Goal: Information Seeking & Learning: Learn about a topic

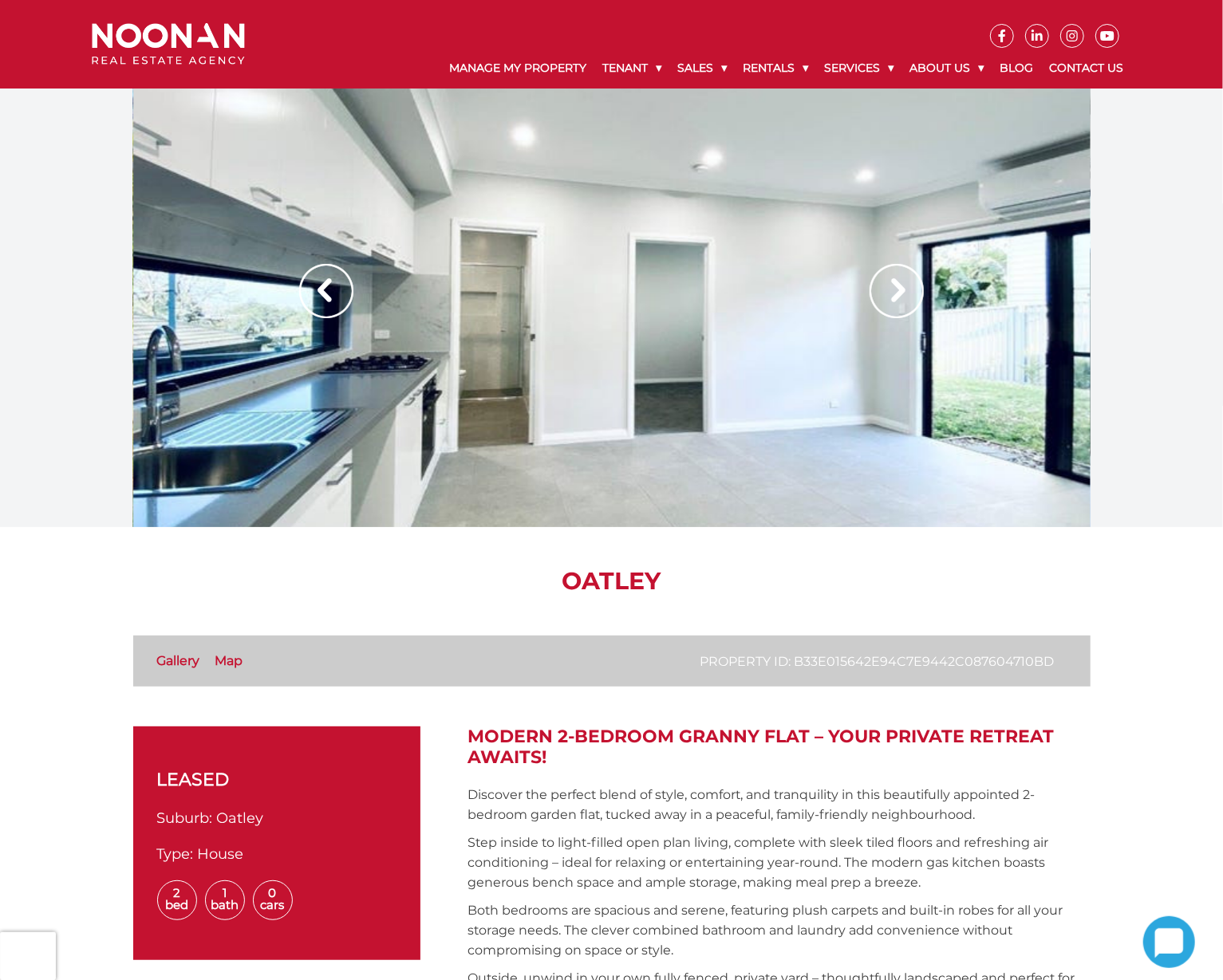
click at [897, 297] on img at bounding box center [897, 290] width 54 height 54
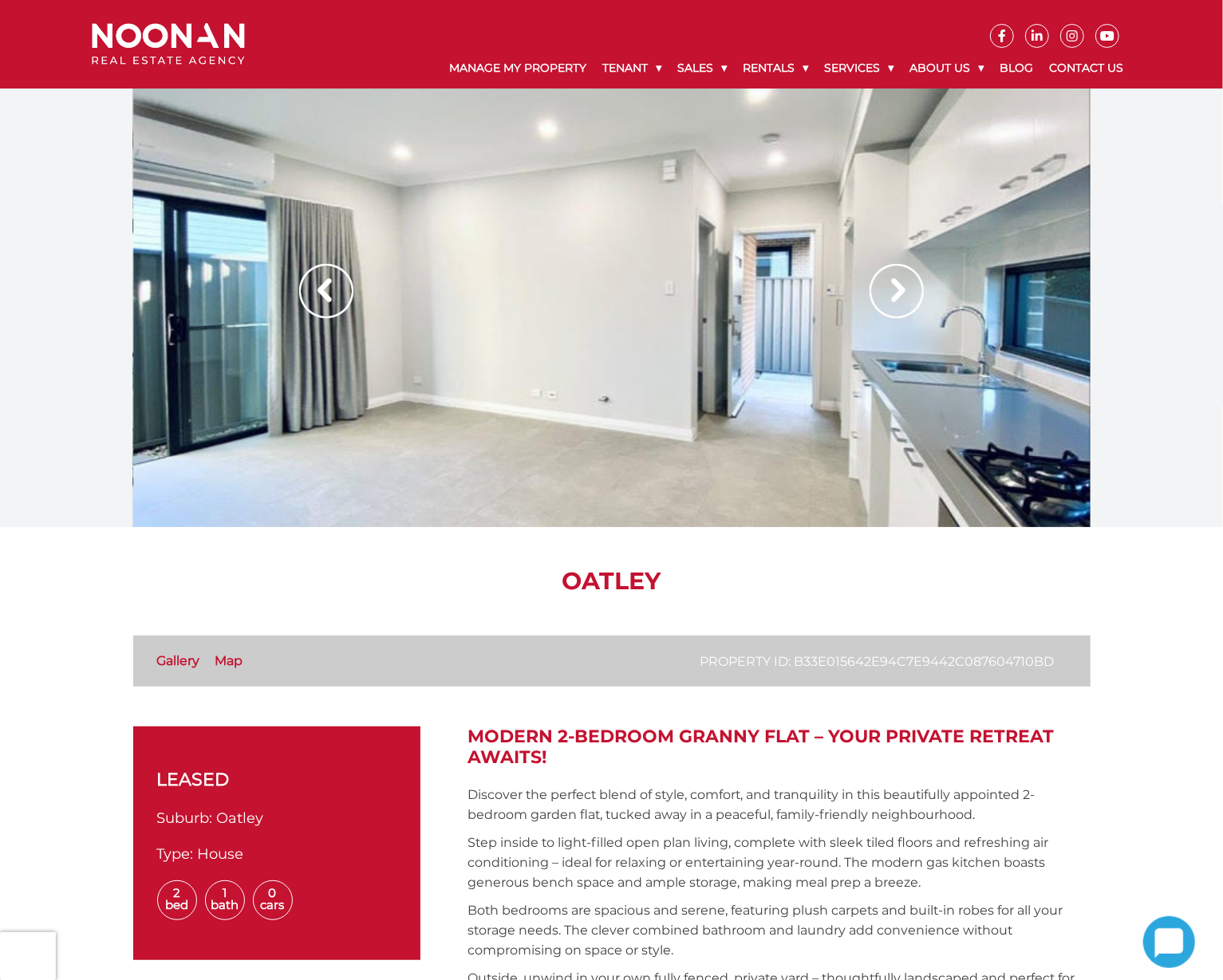
click at [897, 297] on img at bounding box center [897, 290] width 54 height 54
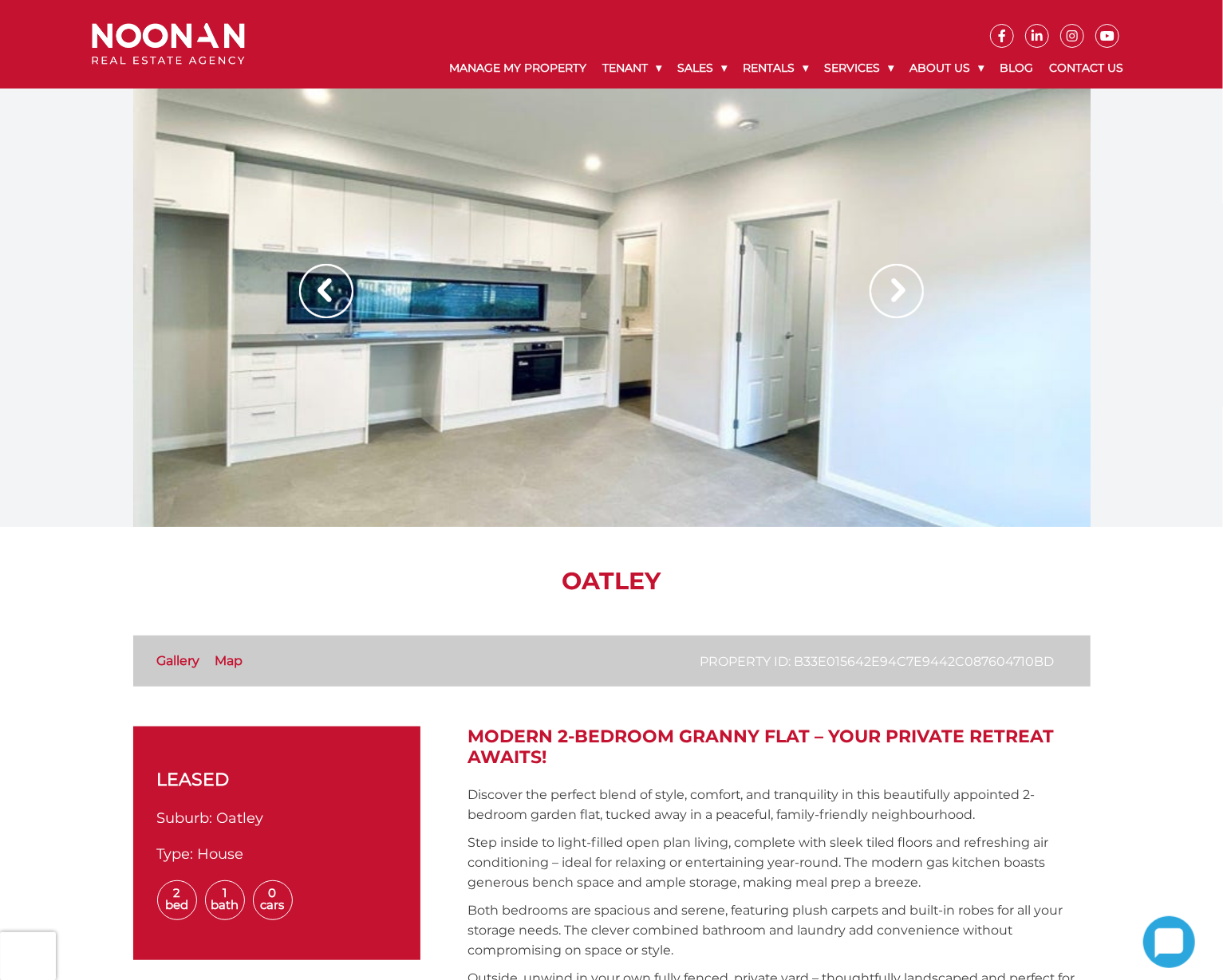
click at [897, 297] on img at bounding box center [897, 290] width 54 height 54
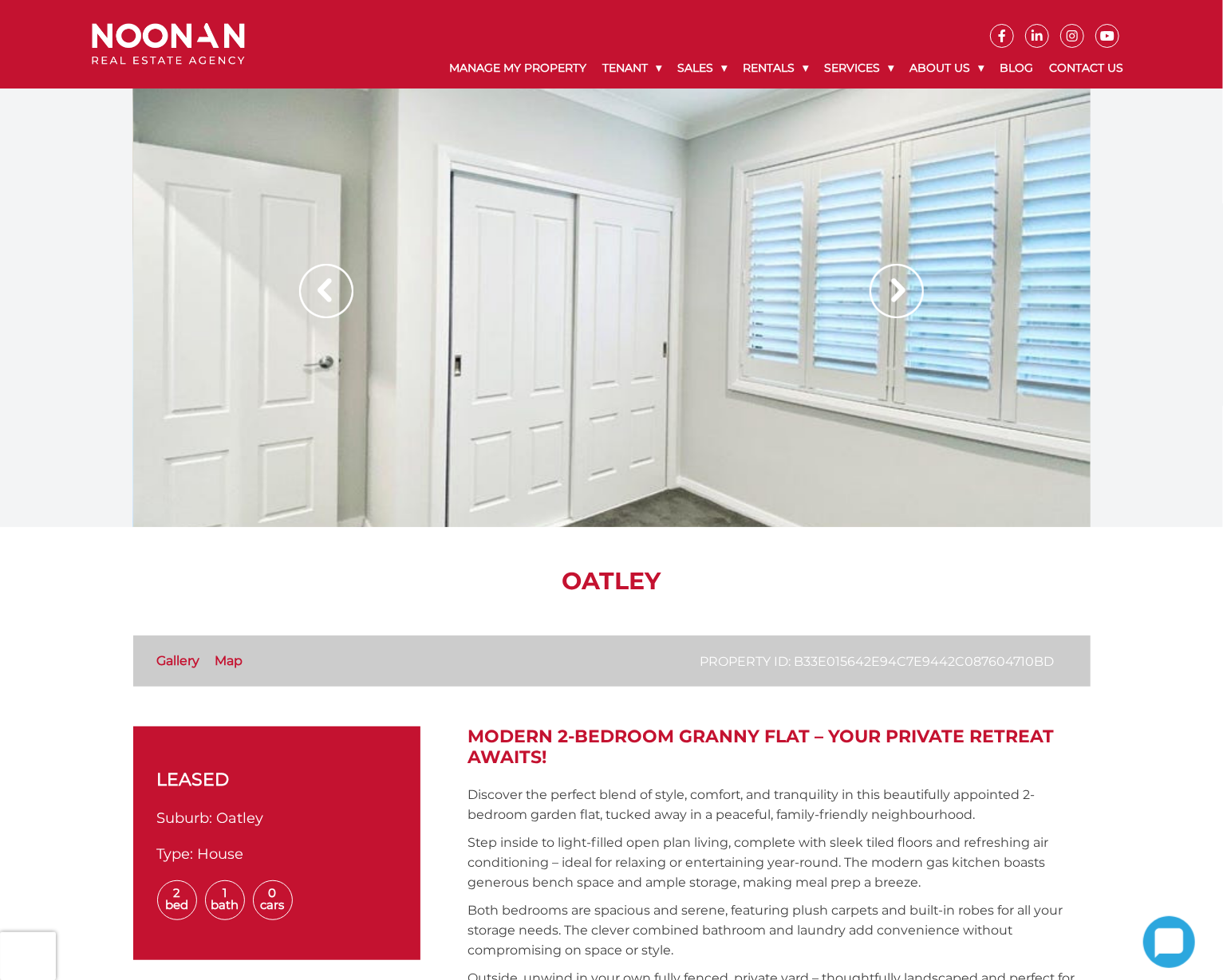
click at [897, 297] on img at bounding box center [897, 290] width 54 height 54
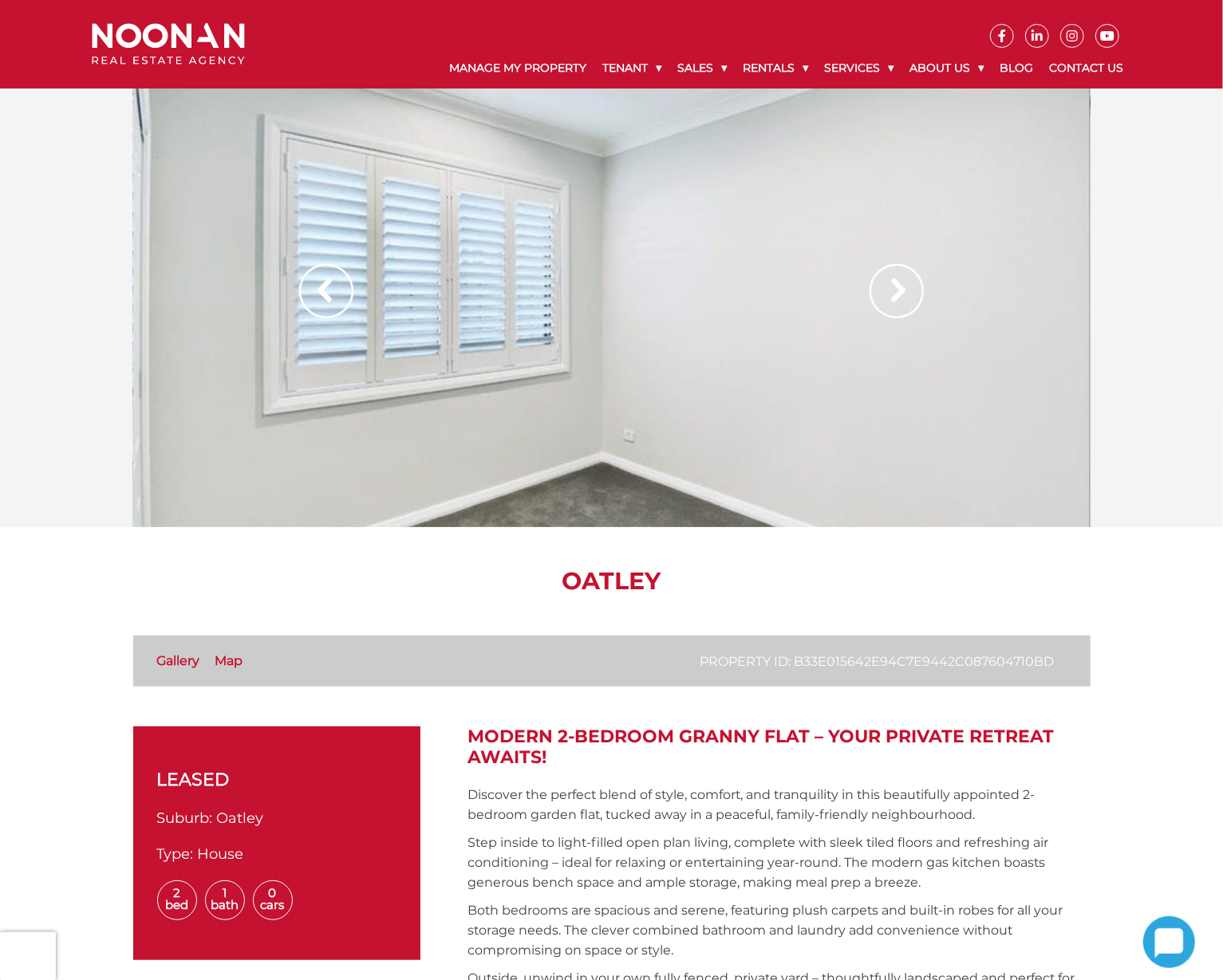
click at [897, 297] on img at bounding box center [897, 290] width 54 height 54
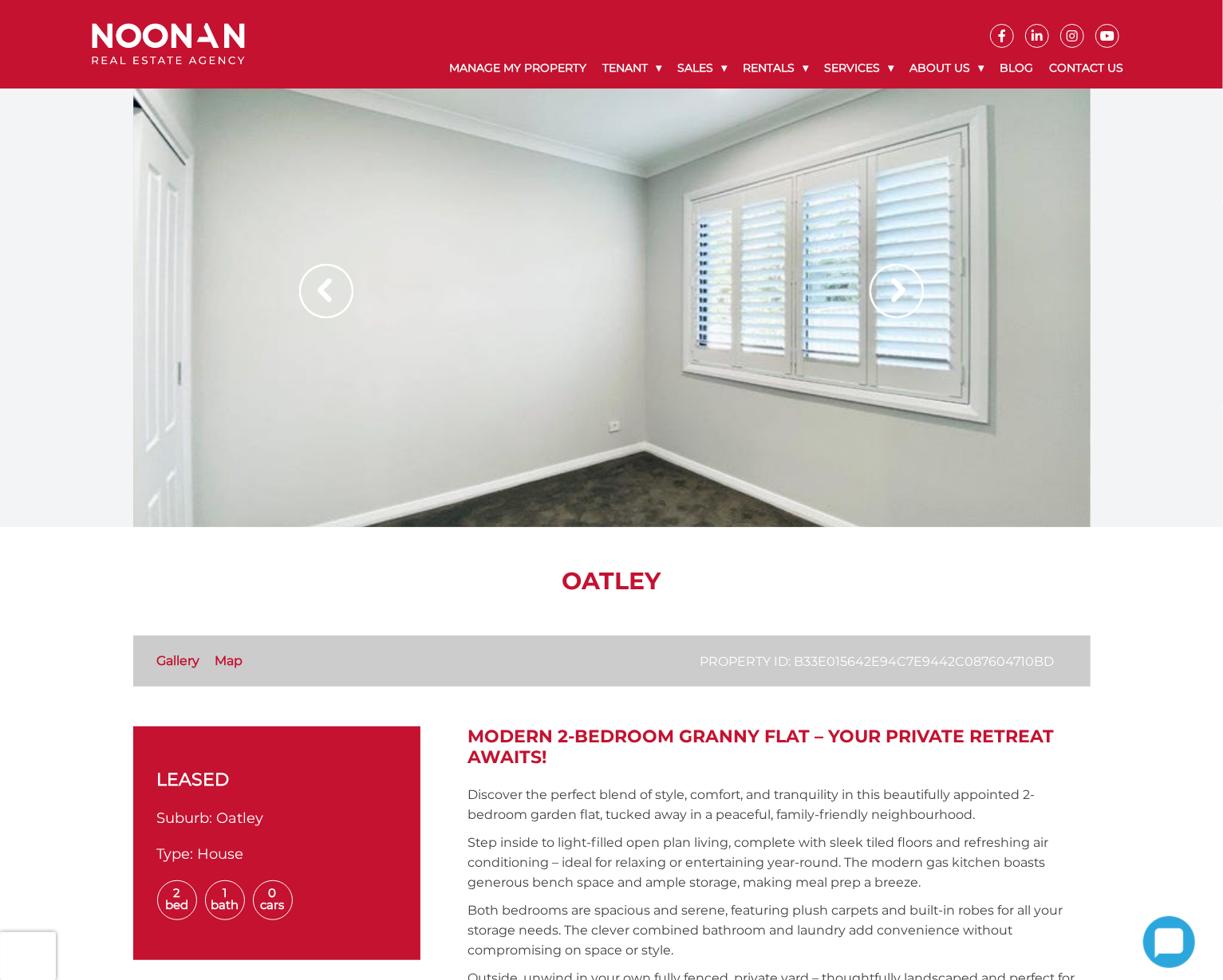
click at [897, 297] on img at bounding box center [897, 290] width 54 height 54
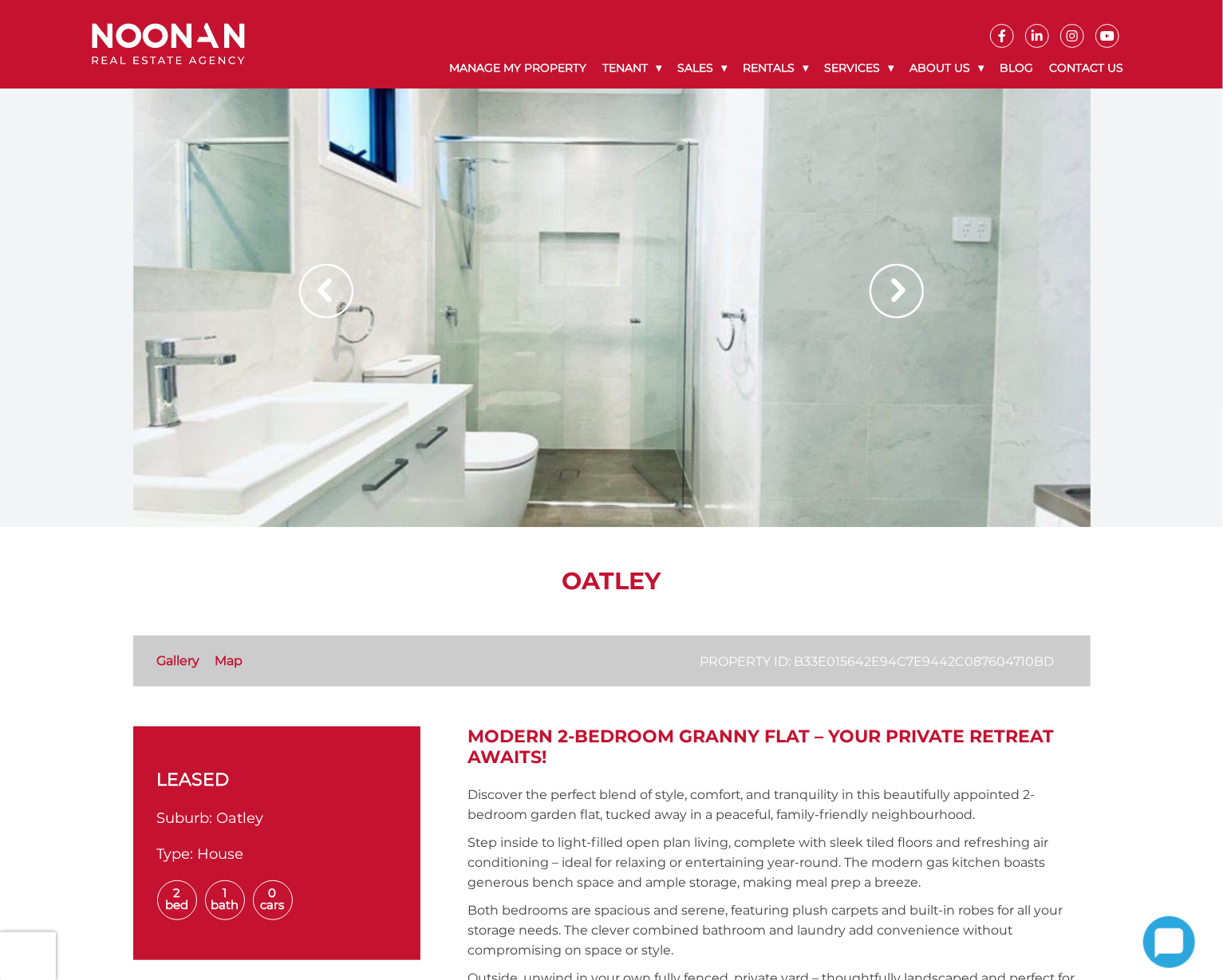
click at [897, 297] on img at bounding box center [897, 290] width 54 height 54
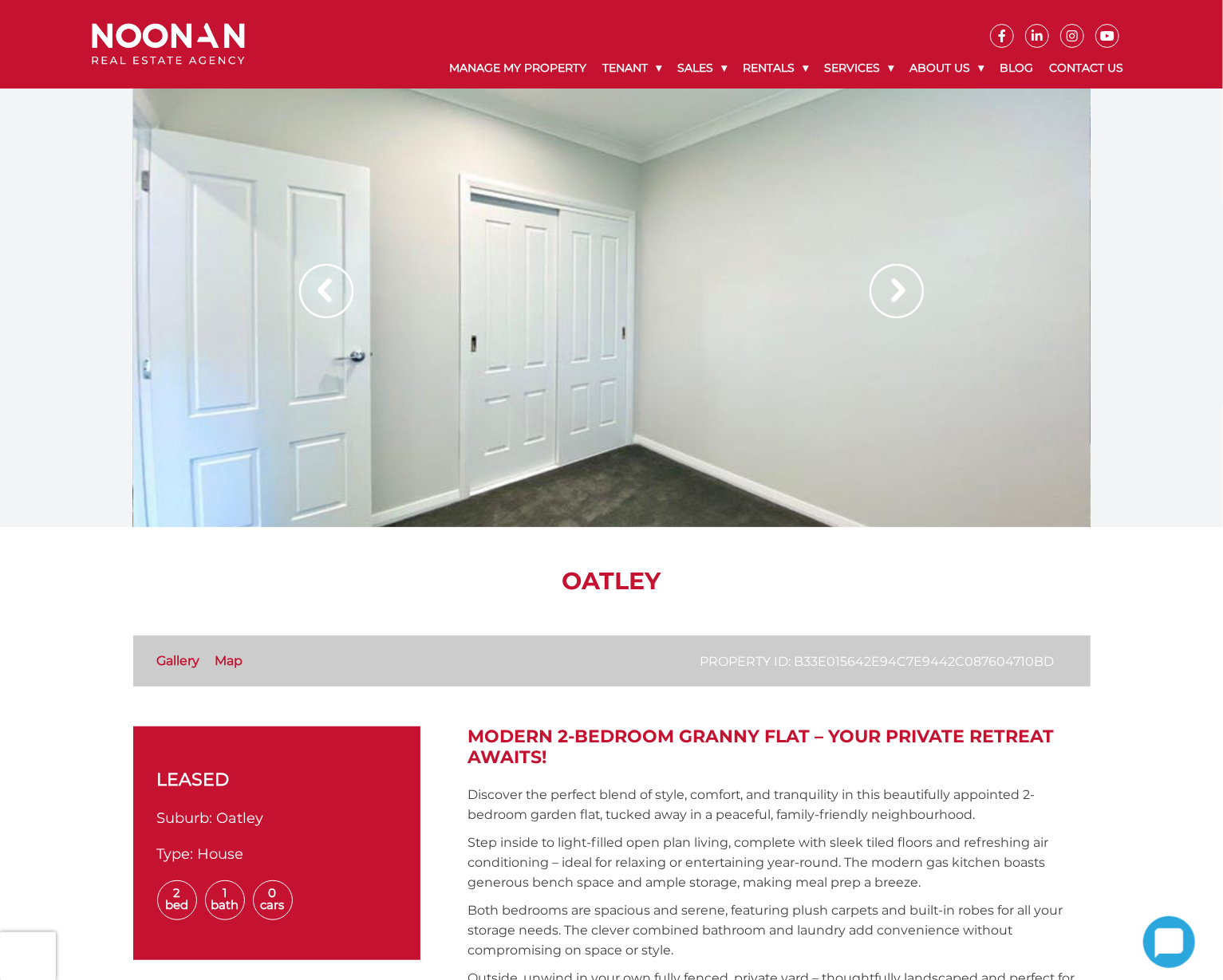
click at [897, 297] on img at bounding box center [897, 290] width 54 height 54
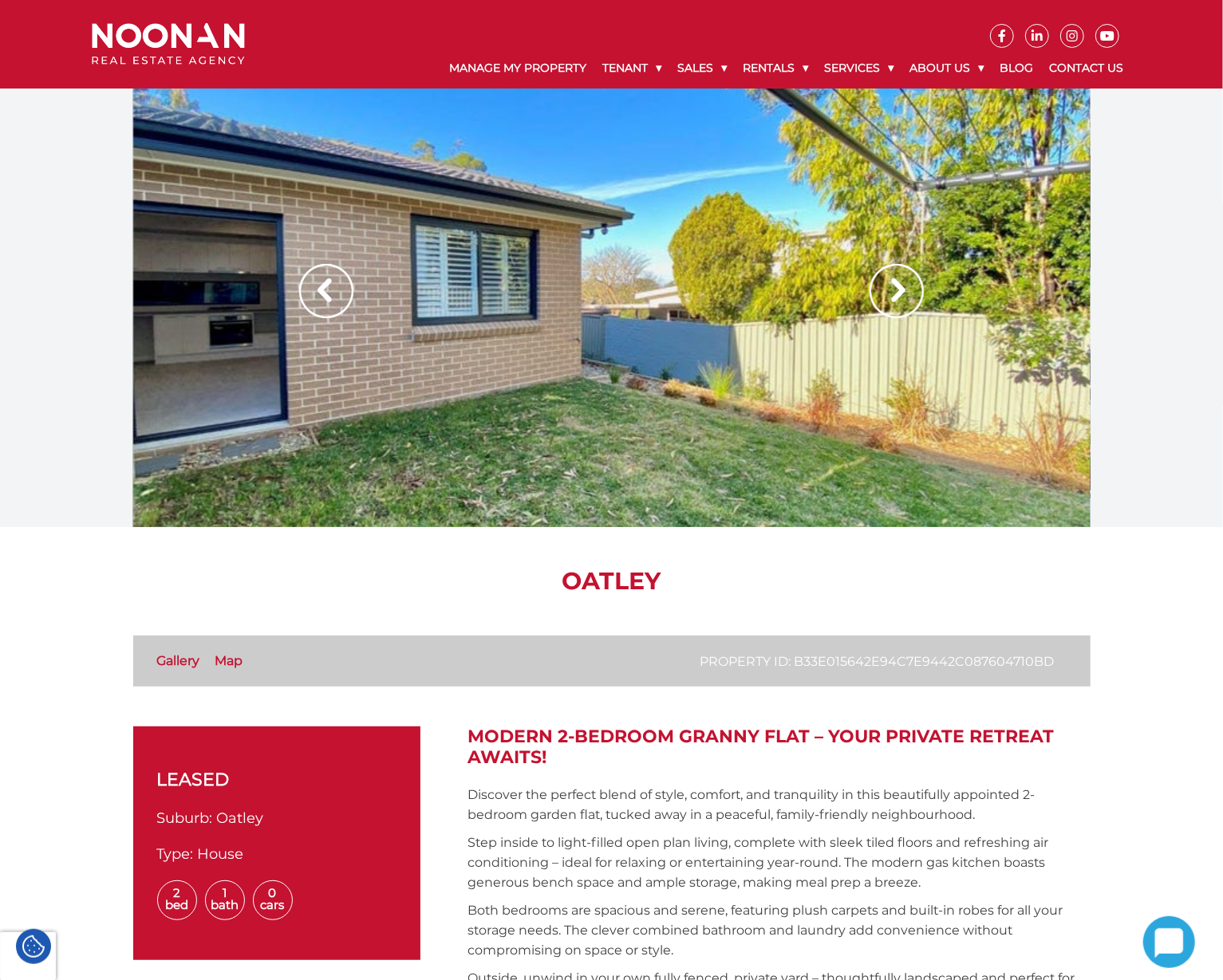
click at [892, 297] on img at bounding box center [897, 290] width 54 height 54
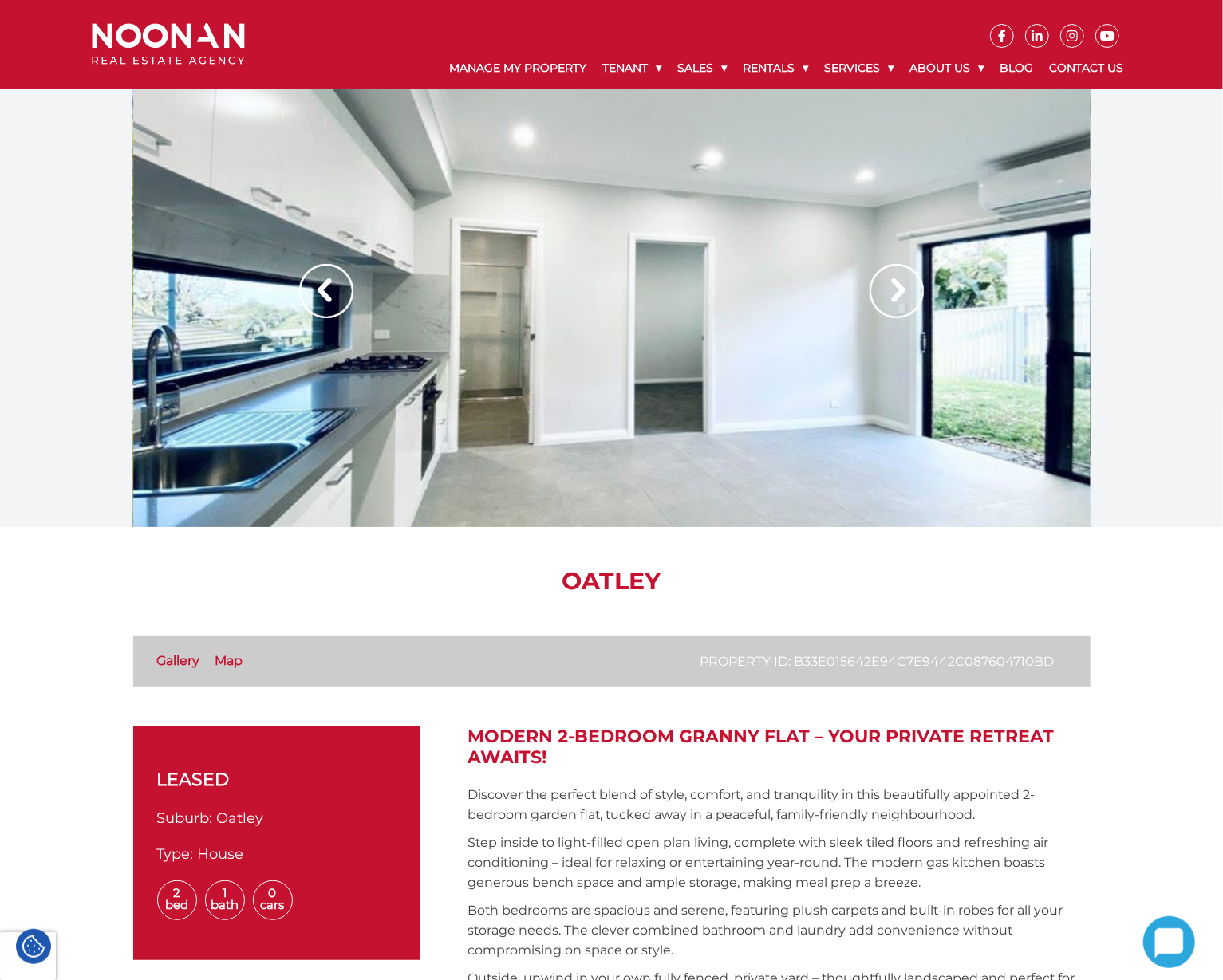
click at [891, 297] on img at bounding box center [897, 290] width 54 height 54
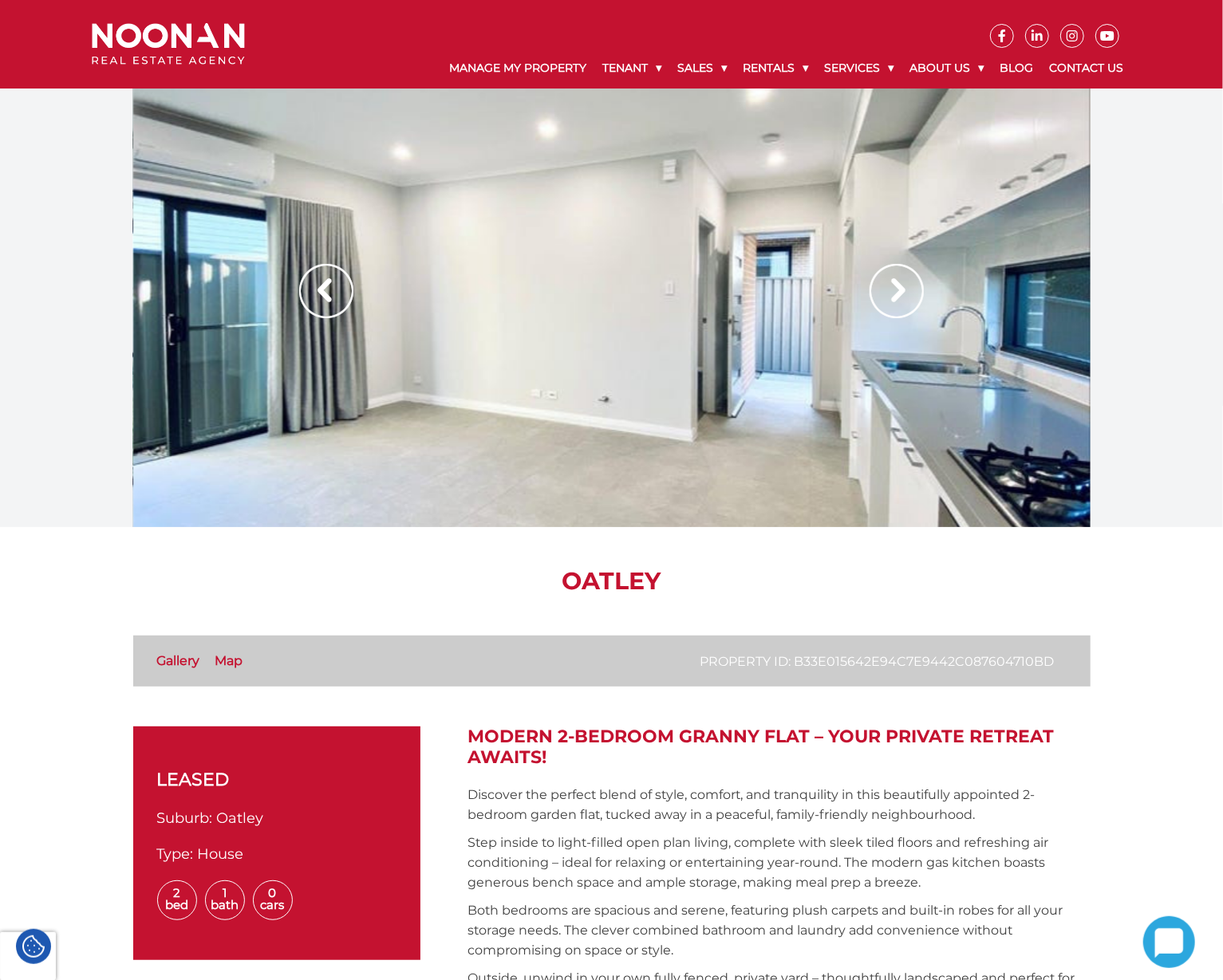
click at [891, 297] on img at bounding box center [897, 290] width 54 height 54
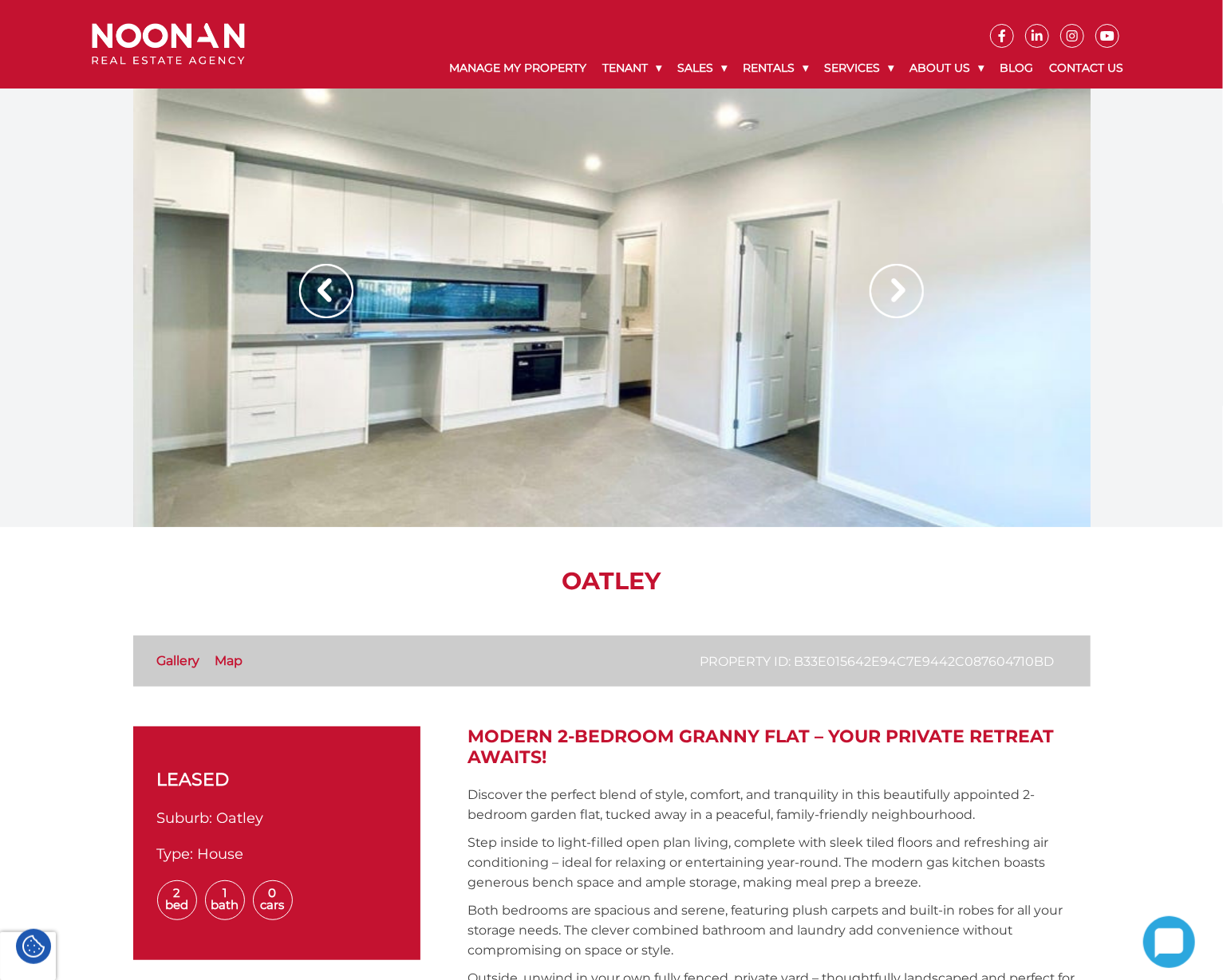
click at [891, 297] on img at bounding box center [897, 290] width 54 height 54
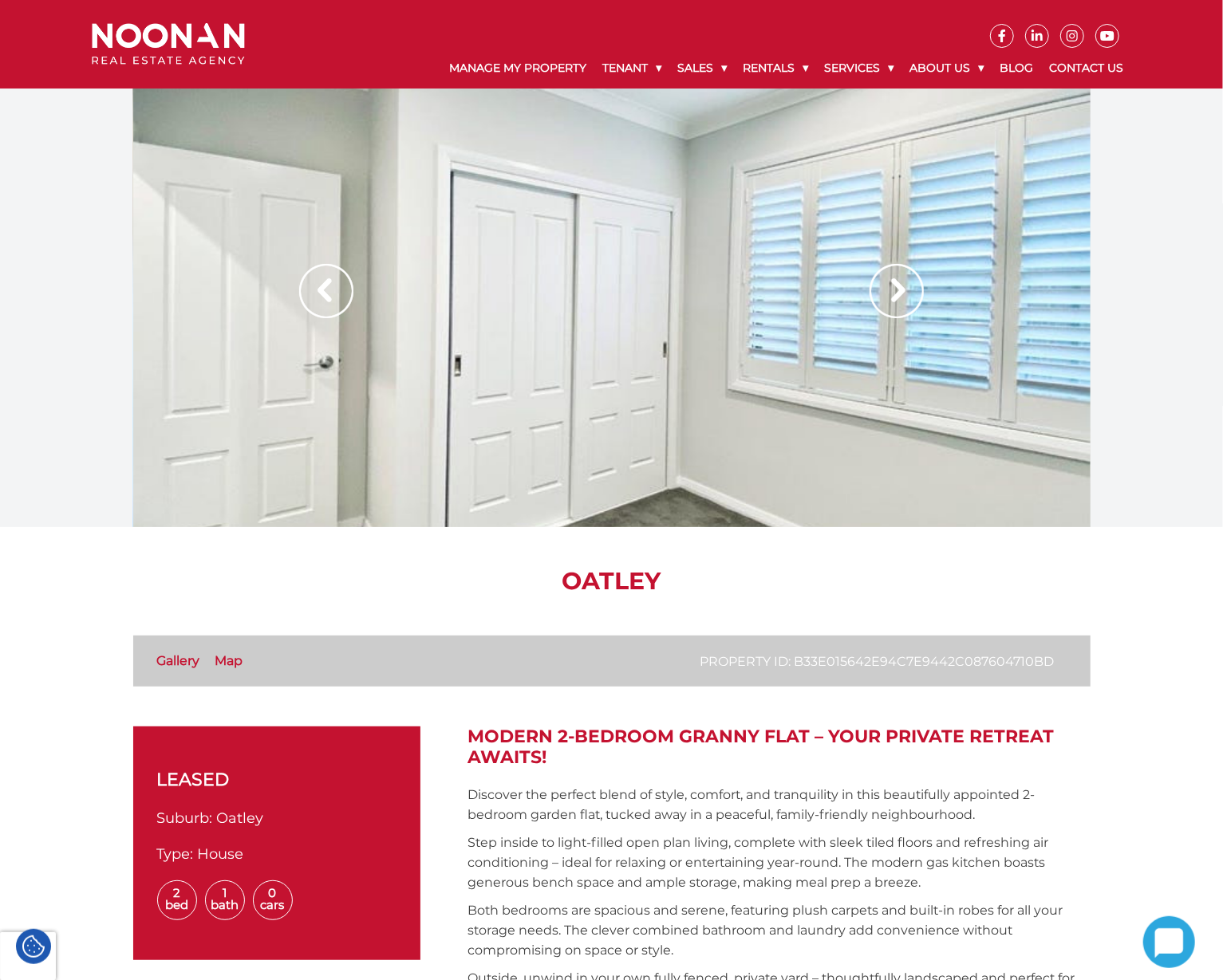
click at [179, 662] on link "Gallery" at bounding box center [178, 660] width 43 height 15
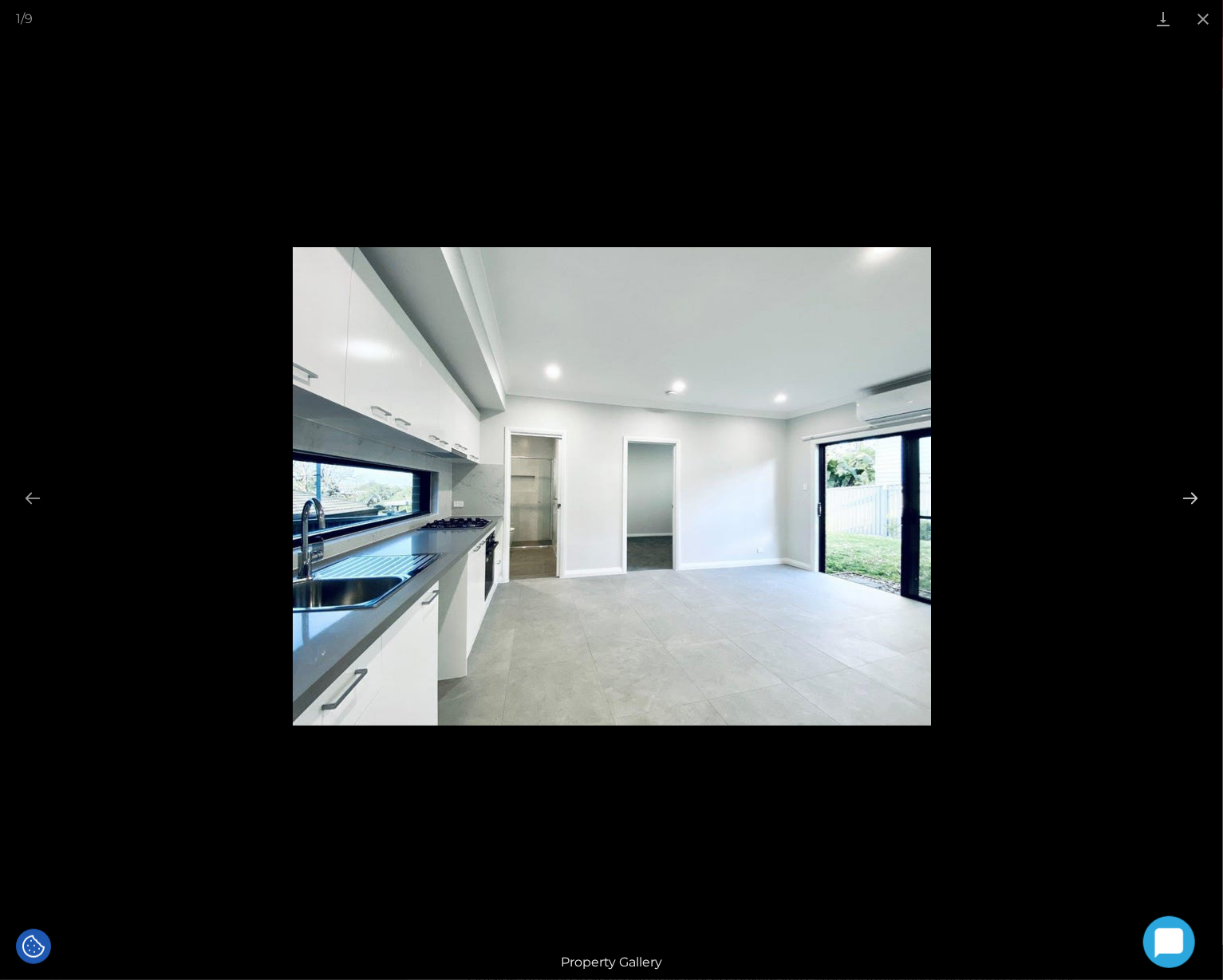
click at [1195, 495] on button "Next slide" at bounding box center [1190, 497] width 33 height 31
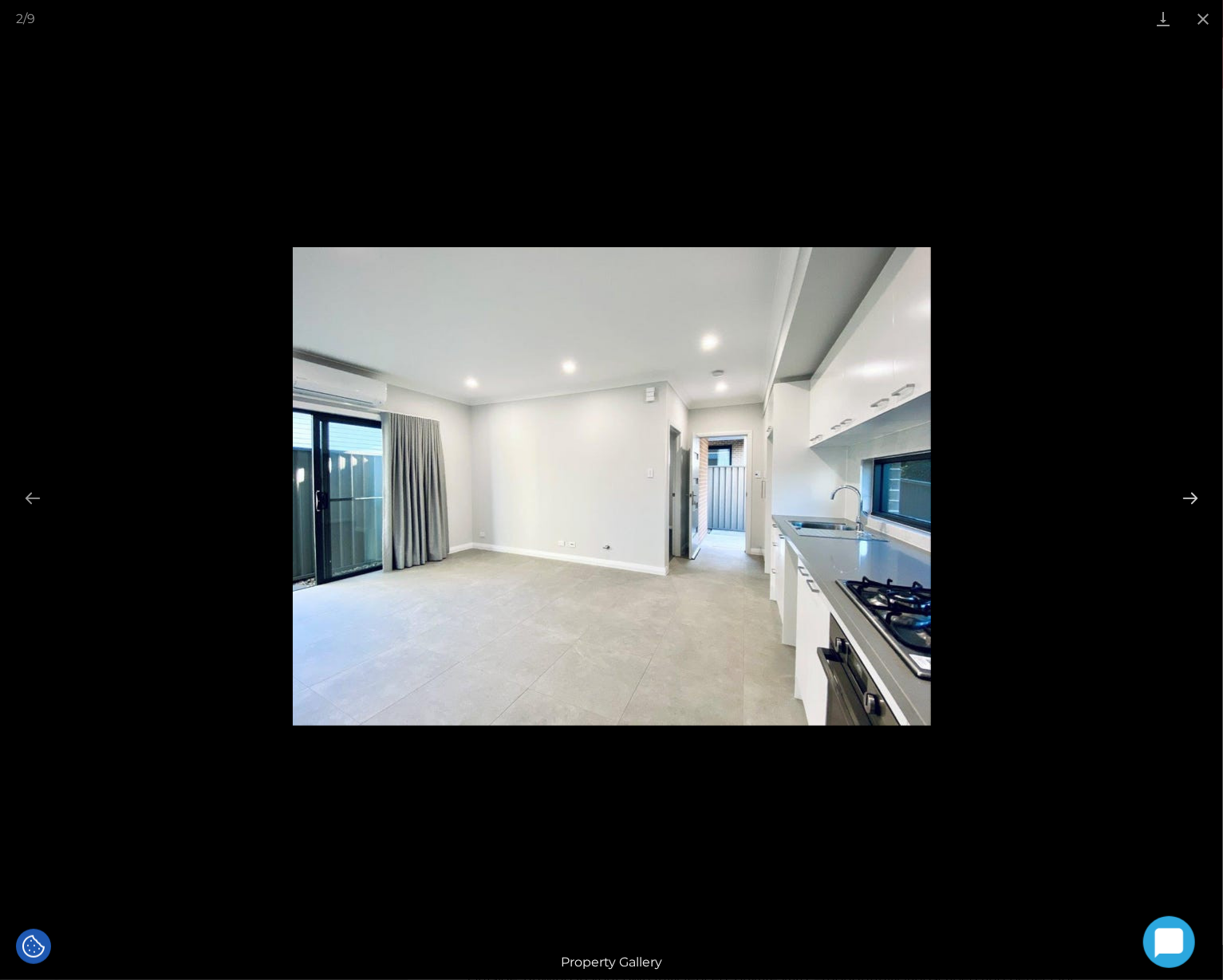
click at [1184, 501] on button "Next slide" at bounding box center [1190, 497] width 33 height 31
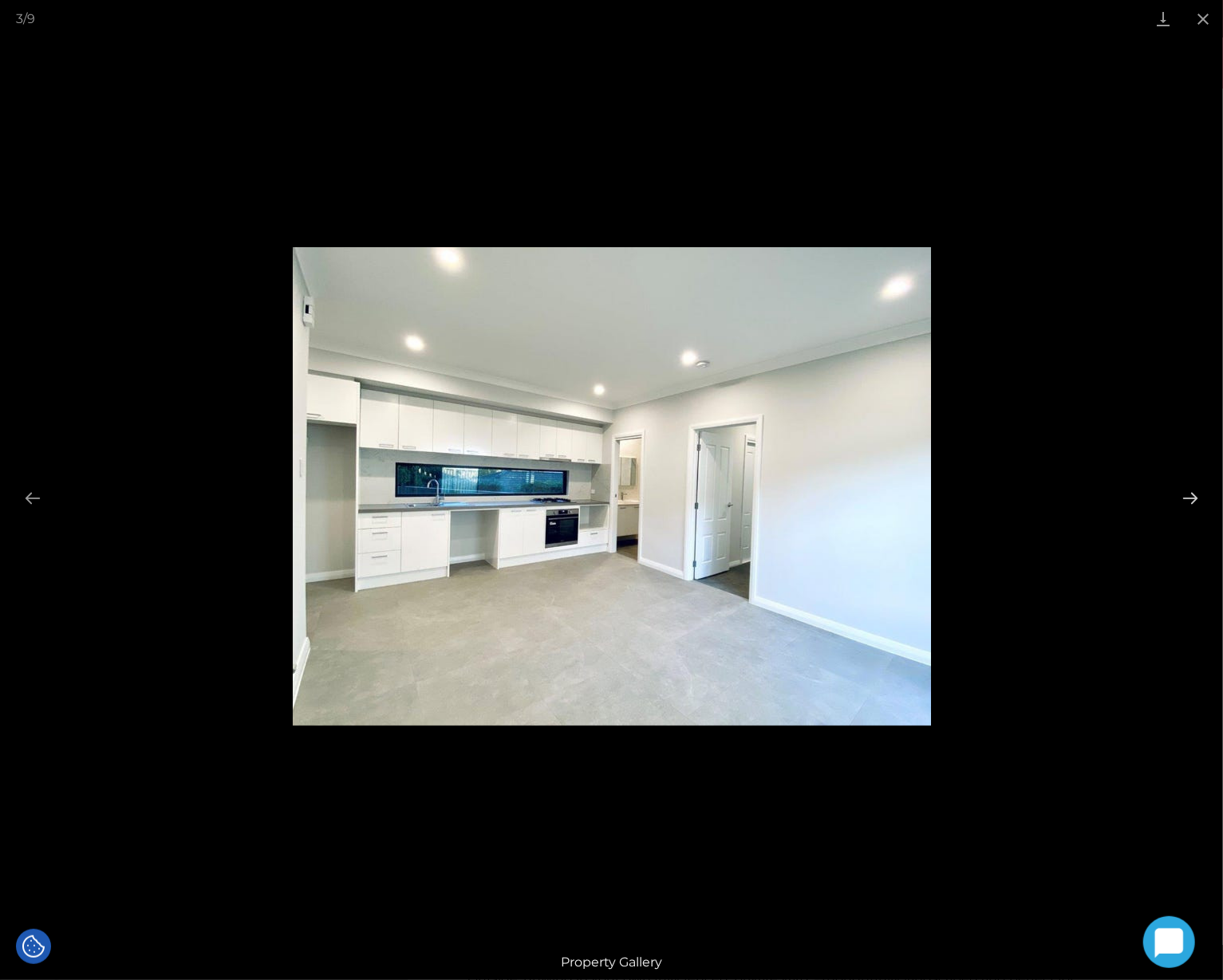
click at [1174, 504] on button "Next slide" at bounding box center [1190, 497] width 33 height 31
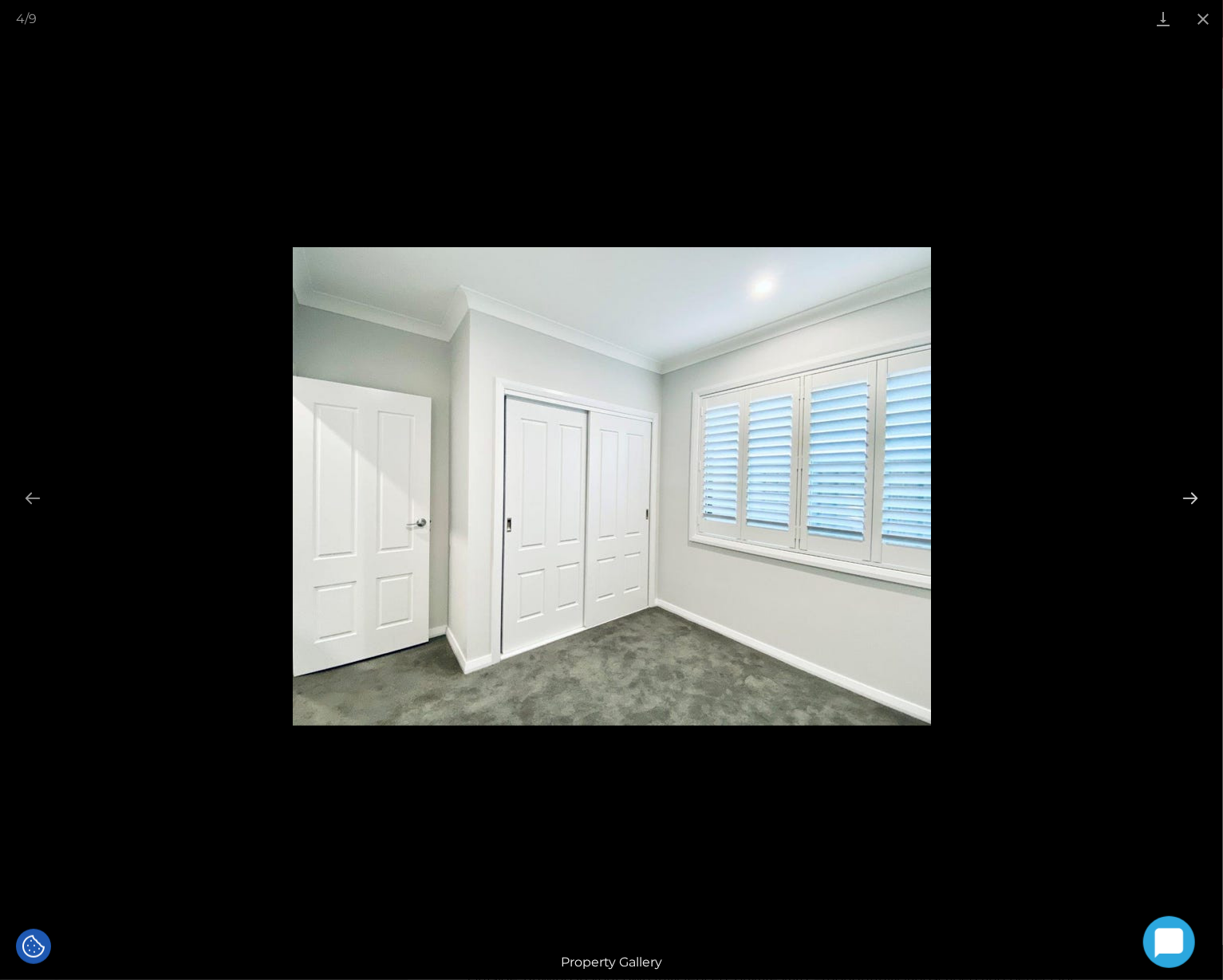
click at [1174, 504] on button "Next slide" at bounding box center [1190, 497] width 33 height 31
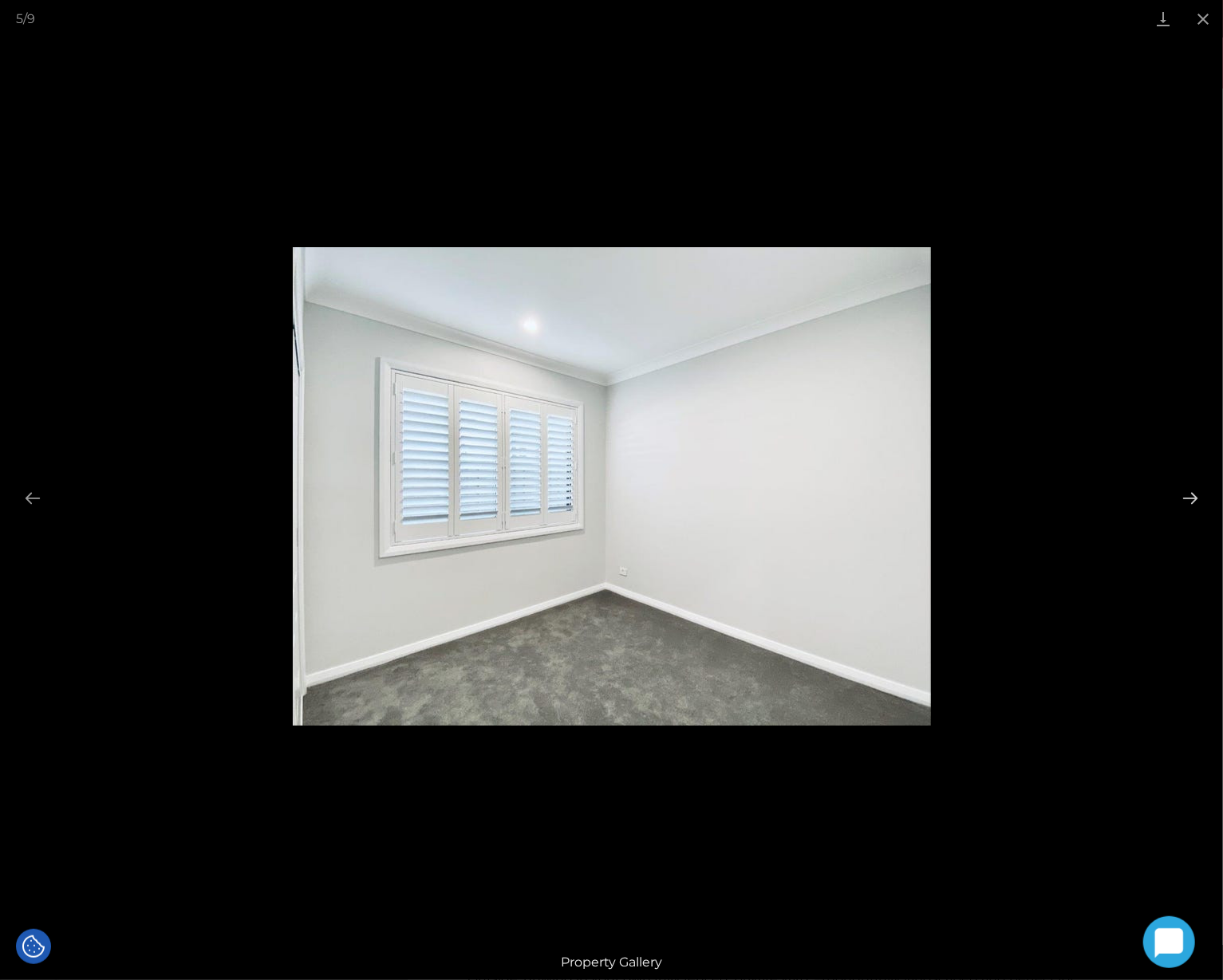
click at [1174, 504] on button "Next slide" at bounding box center [1190, 497] width 33 height 31
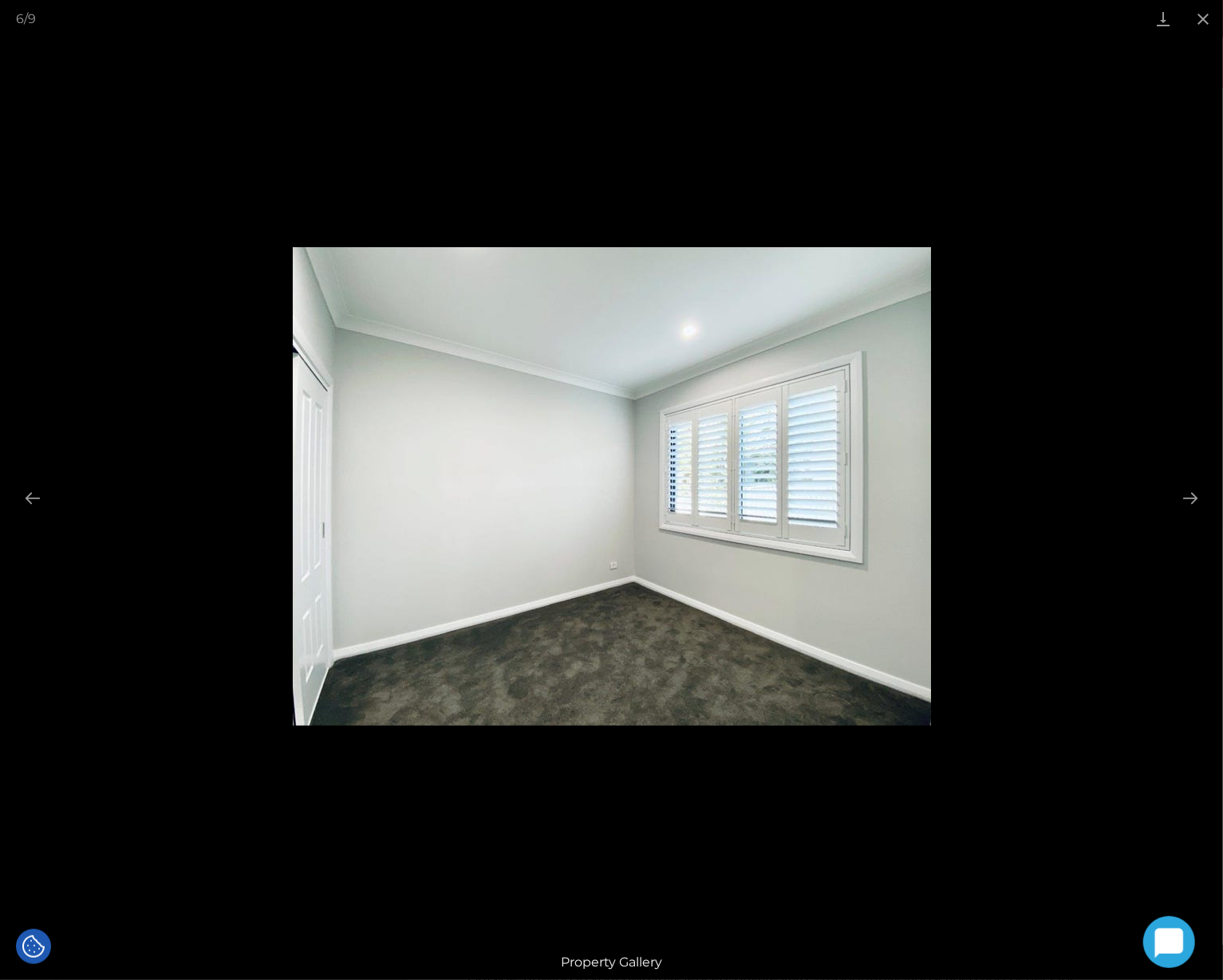
click at [1172, 504] on div "6 / 9 Property Gallery" at bounding box center [611, 490] width 1223 height 980
click at [1172, 504] on div at bounding box center [611, 490] width 1223 height 980
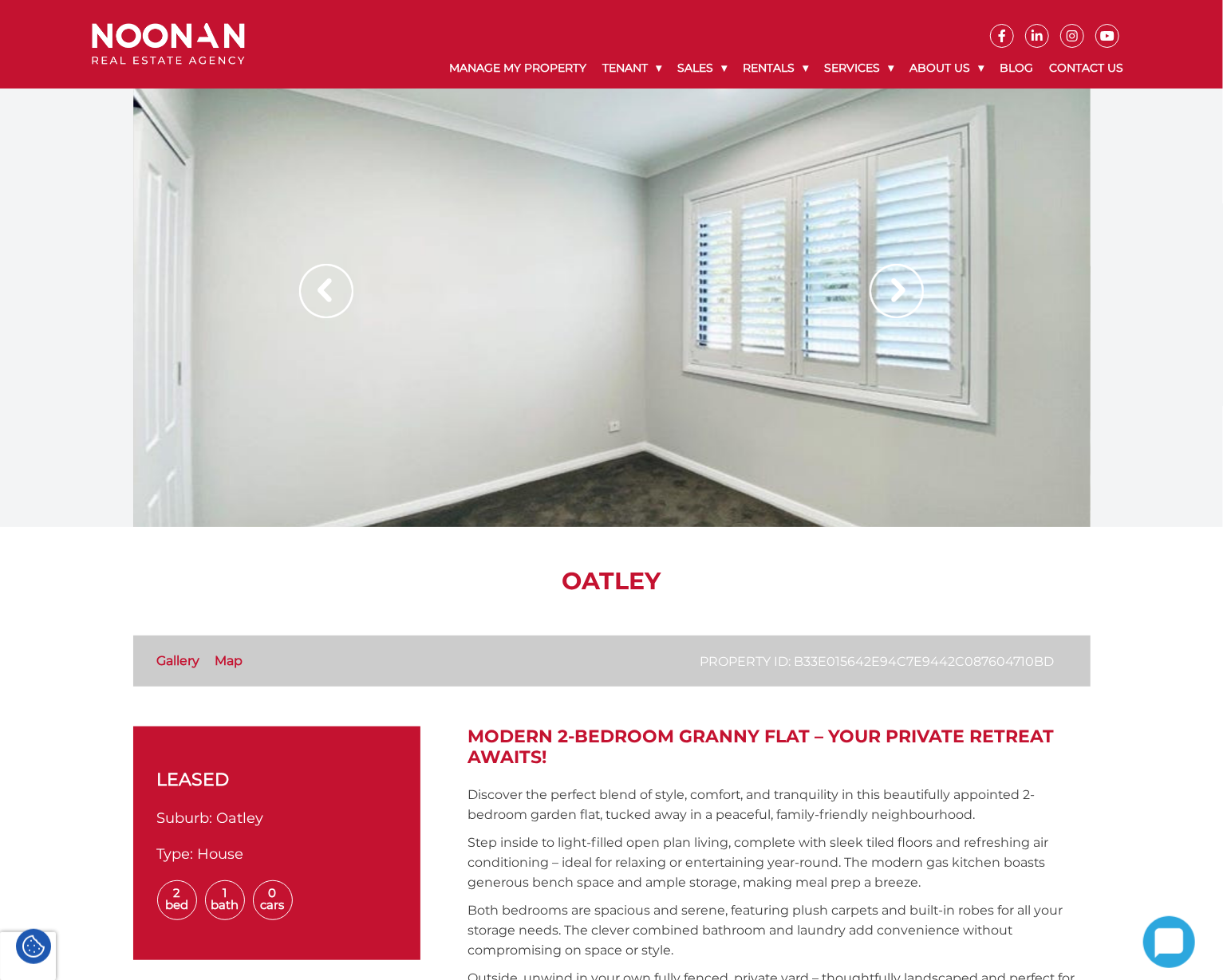
click at [705, 786] on p "Discover the perfect blend of style, comfort, and tranquility in this beautiful…" at bounding box center [779, 805] width 622 height 40
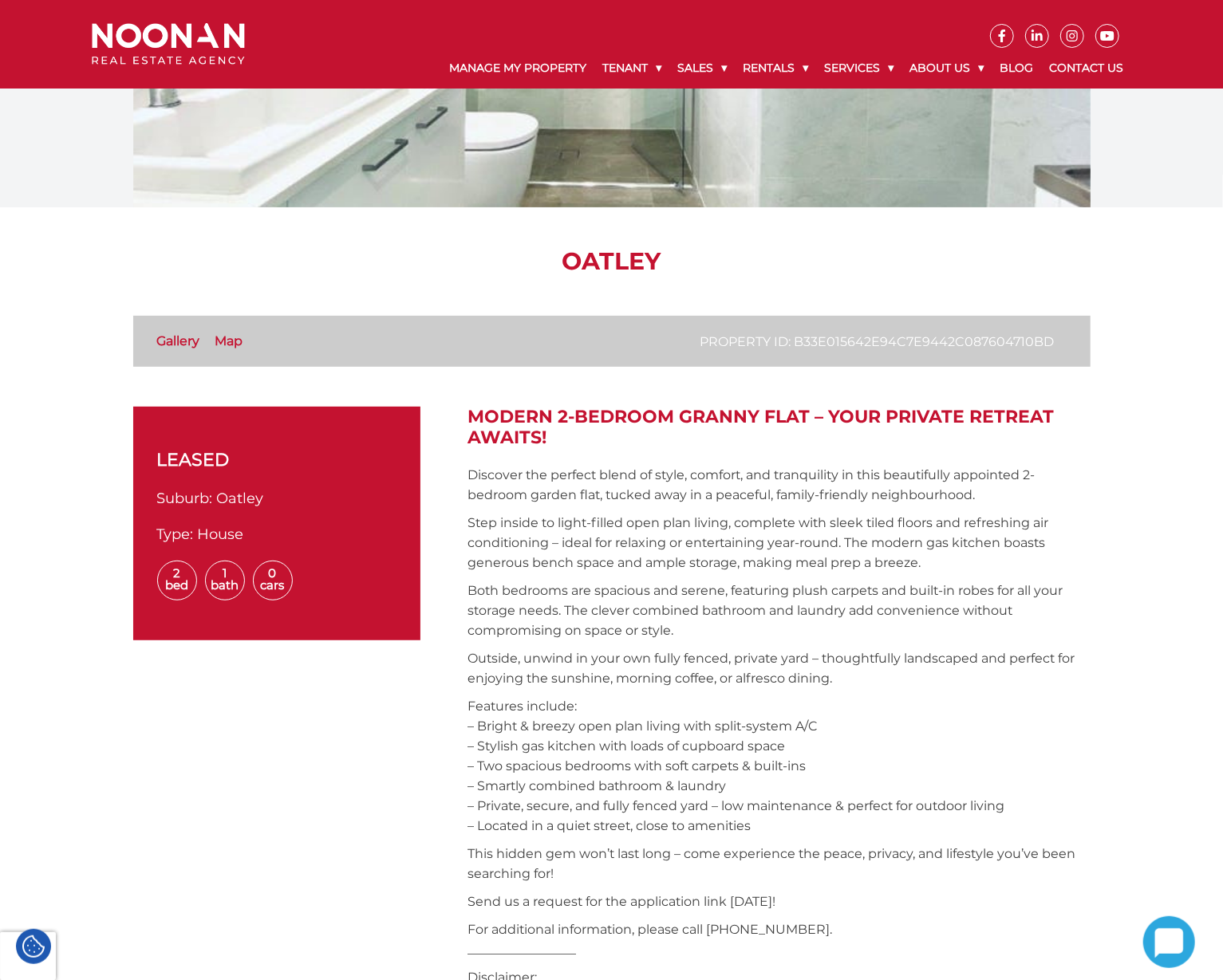
scroll to position [212, 0]
